Goal: Find specific page/section: Find specific page/section

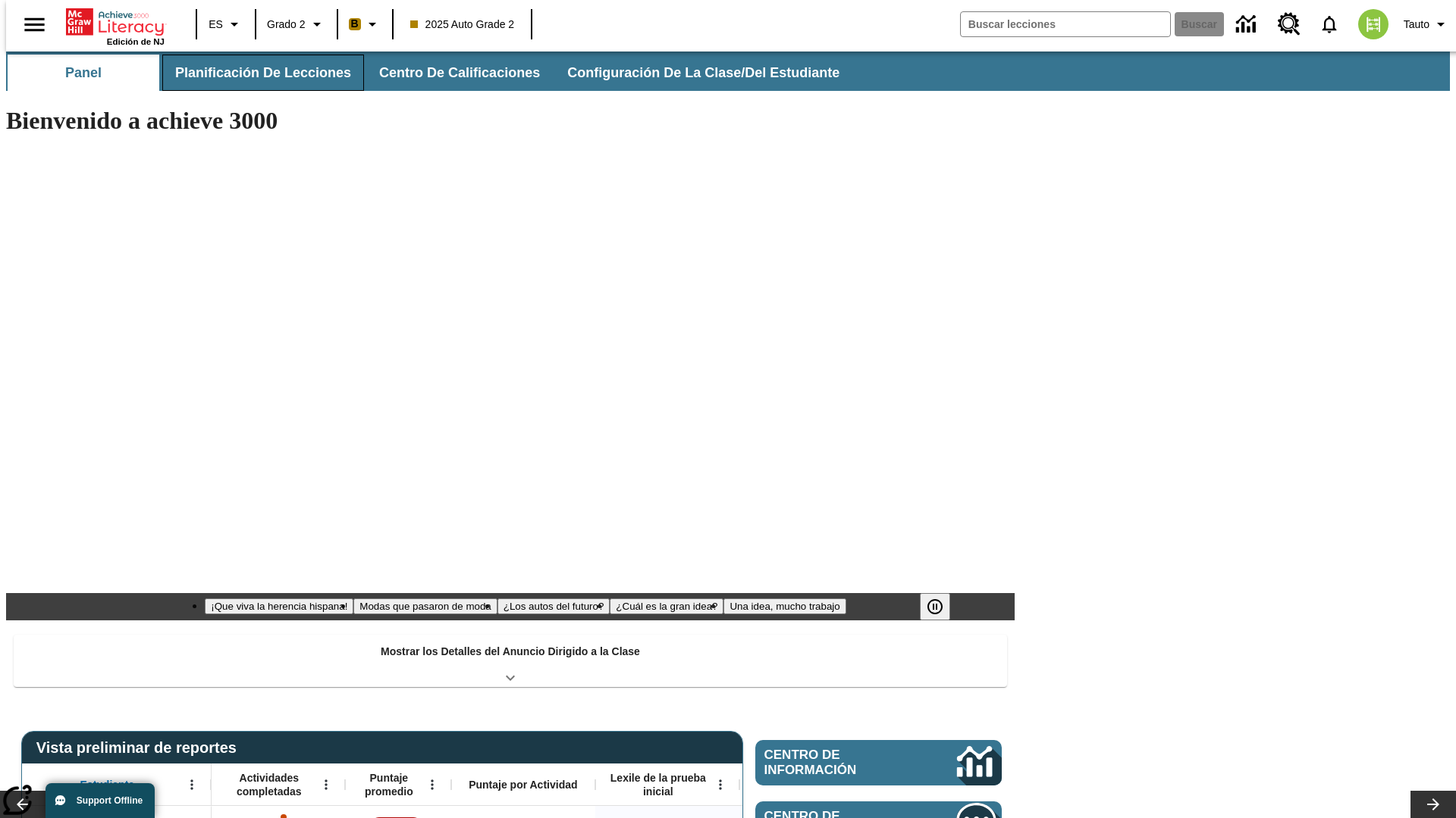
click at [254, 73] on span "Planificación de lecciones" at bounding box center [263, 73] width 176 height 17
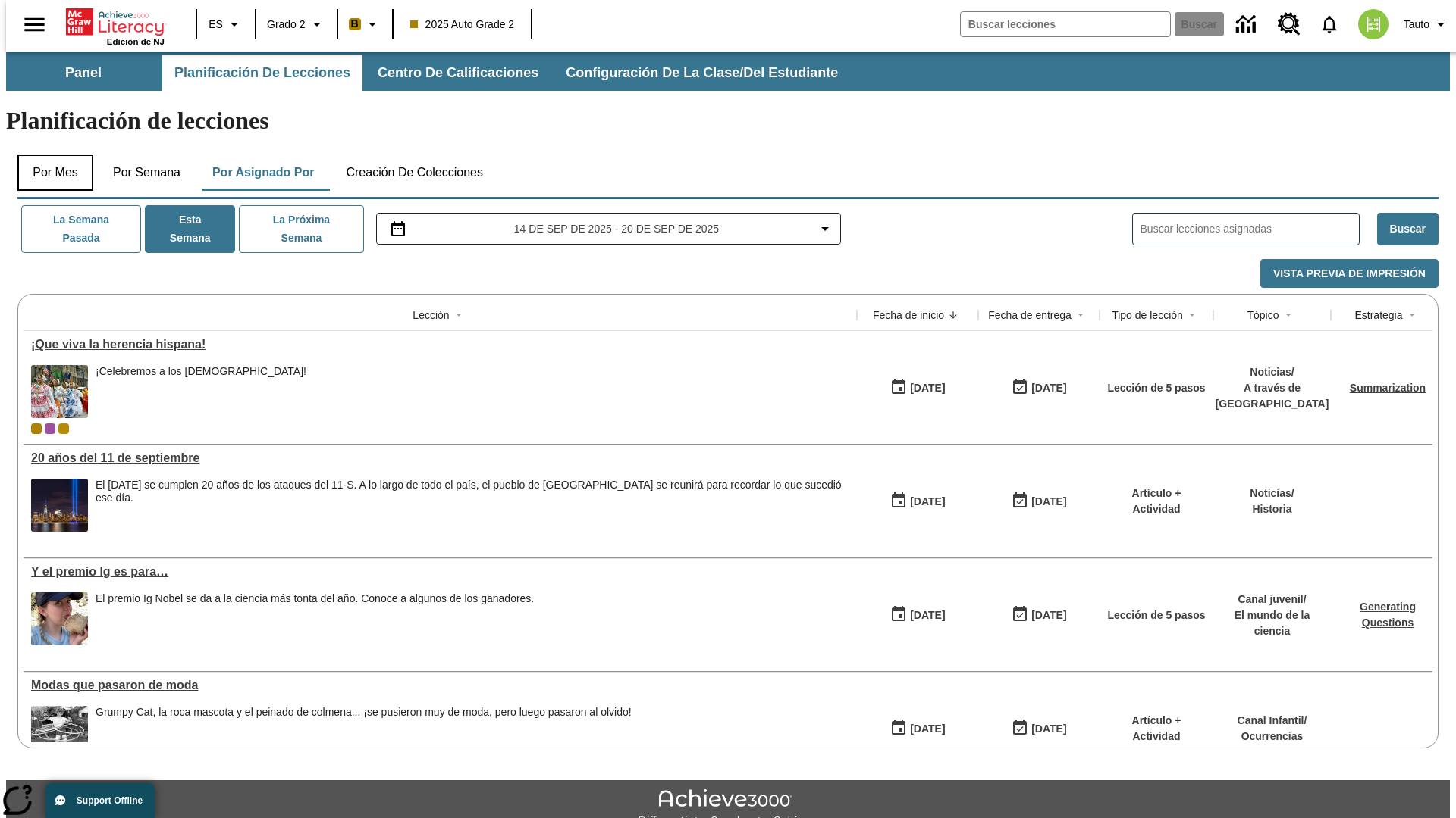
click at [49, 155] on button "Por mes" at bounding box center [55, 173] width 75 height 36
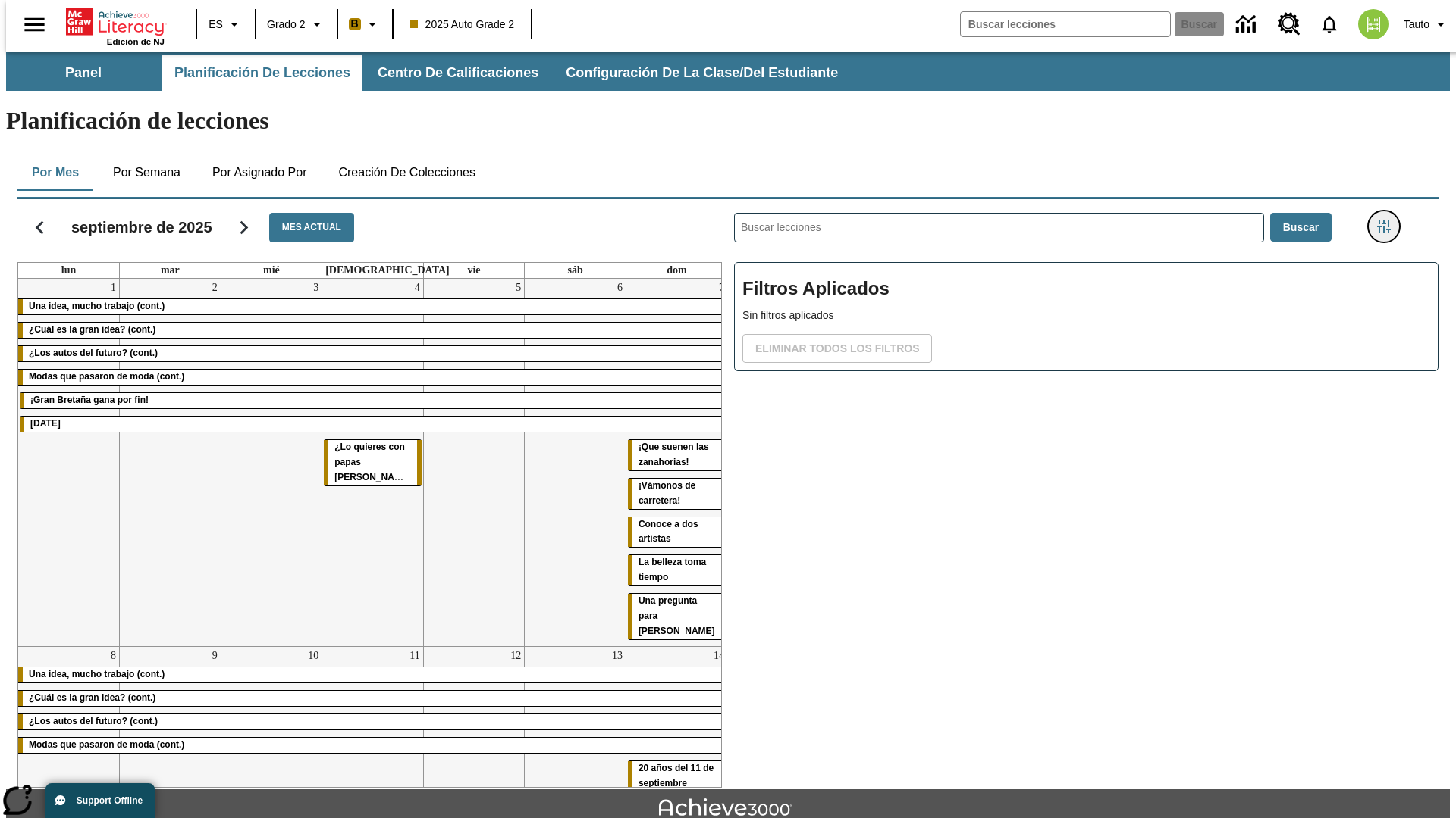
click at [1388, 220] on icon "Menú lateral de filtros" at bounding box center [1383, 226] width 14 height 14
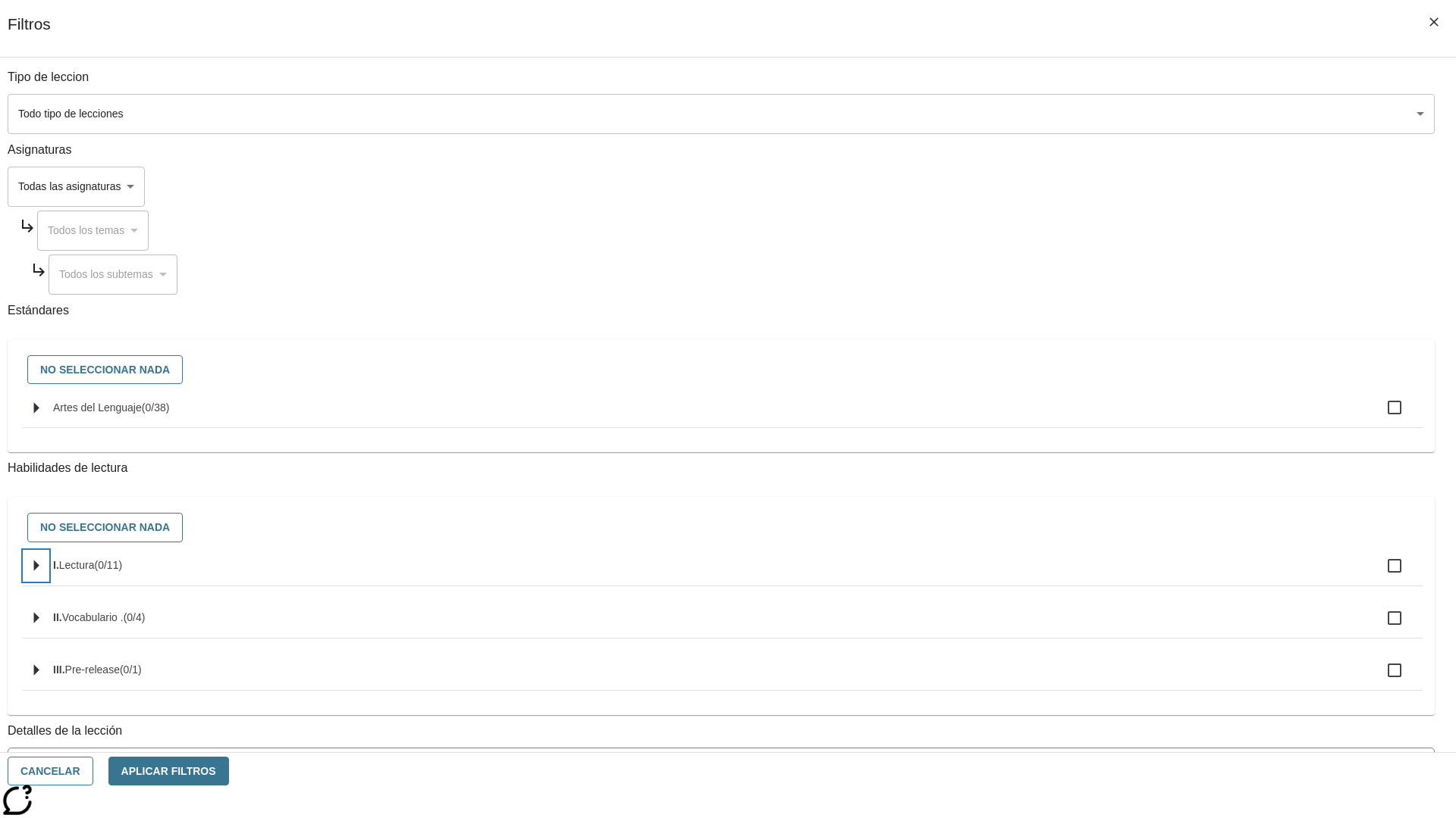
click at [39, 572] on icon "Seleccione habilidades" at bounding box center [37, 566] width 5 height 12
click at [94, 772] on button "Cancelar" at bounding box center [50, 772] width 85 height 30
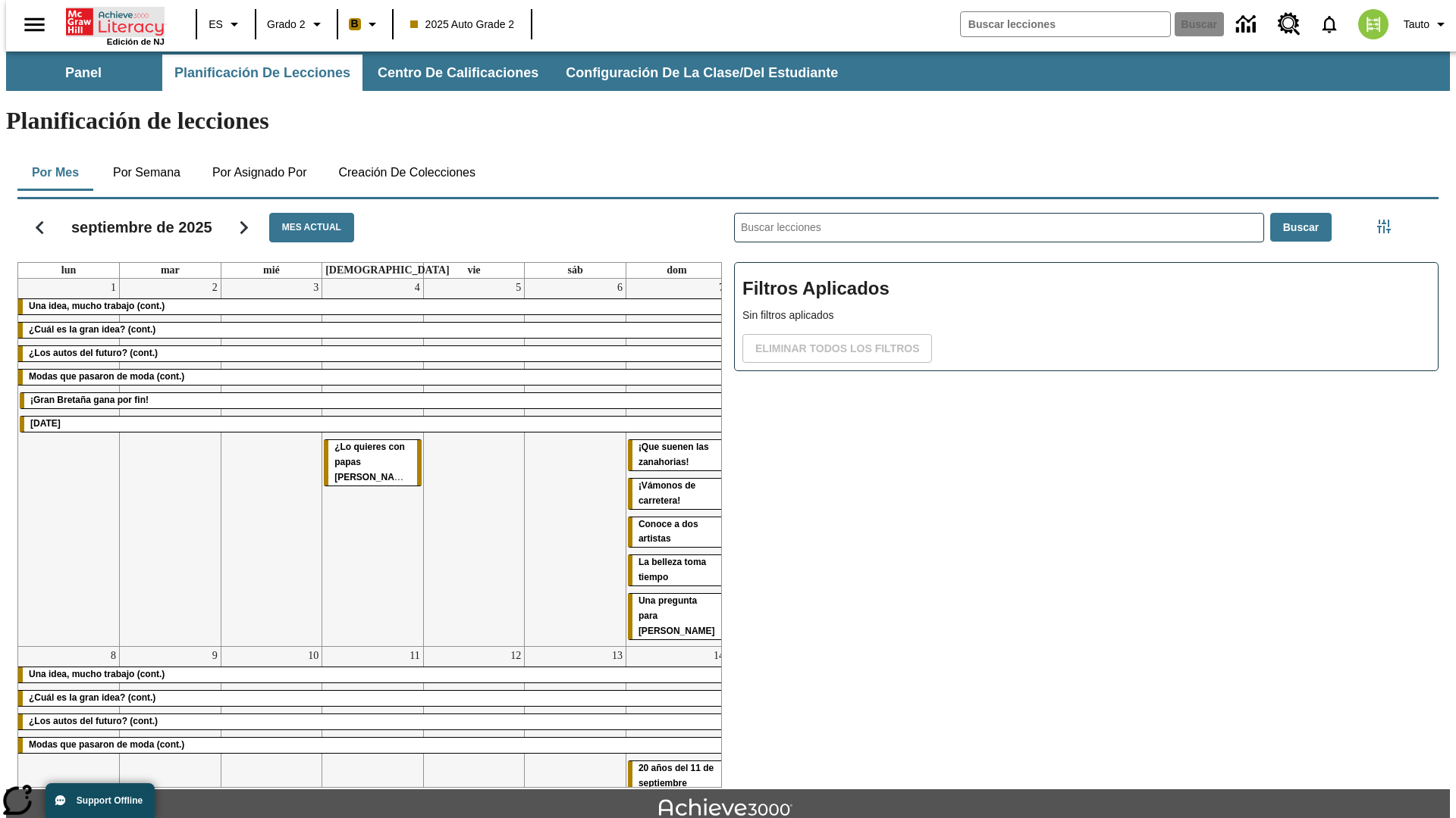
click at [109, 21] on icon "Portada" at bounding box center [116, 22] width 101 height 30
